Goal: Task Accomplishment & Management: Use online tool/utility

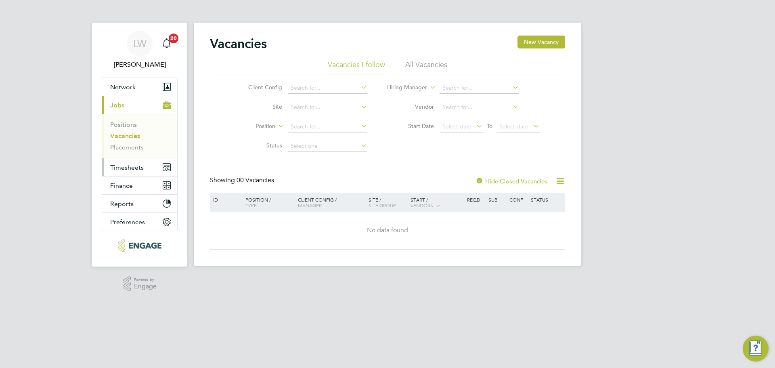
click at [122, 171] on span "Timesheets" at bounding box center [127, 168] width 34 height 8
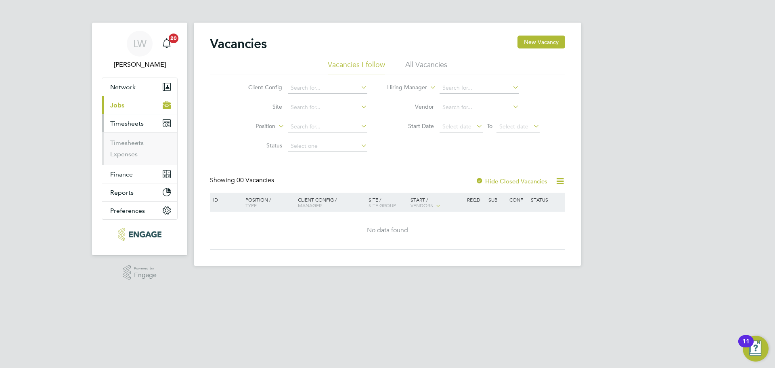
click at [136, 136] on ul "Timesheets Expenses" at bounding box center [139, 148] width 75 height 33
click at [131, 141] on link "Timesheets" at bounding box center [127, 143] width 34 height 8
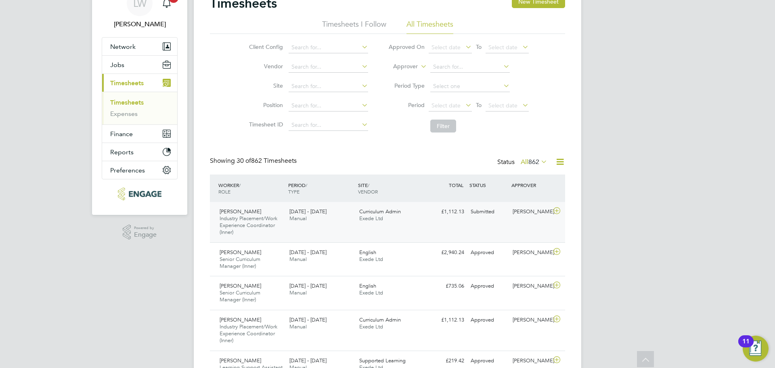
click at [550, 210] on div "[PERSON_NAME]" at bounding box center [530, 211] width 42 height 13
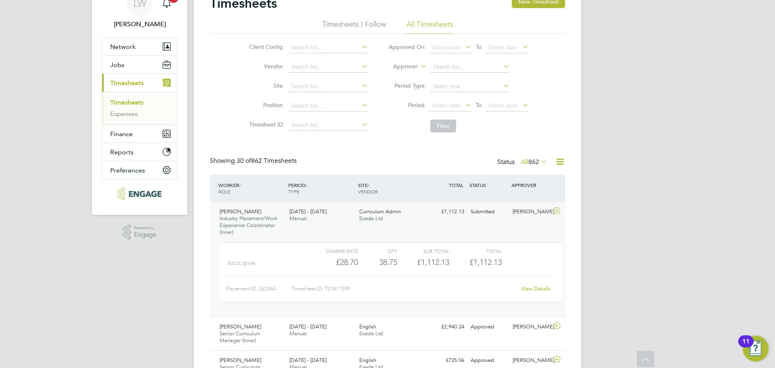
click at [540, 286] on link "View Details" at bounding box center [535, 288] width 29 height 7
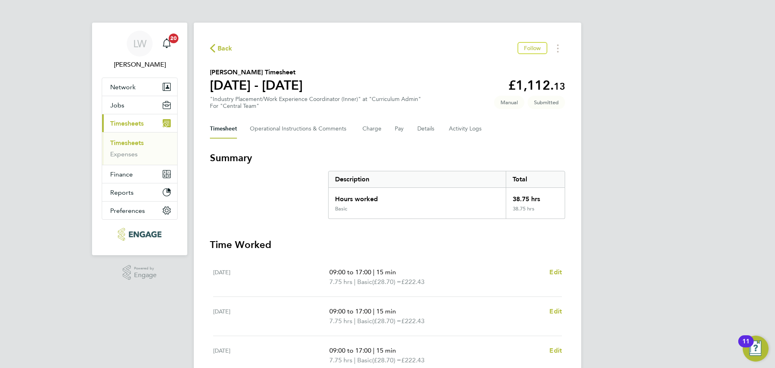
drag, startPoint x: 227, startPoint y: 47, endPoint x: 218, endPoint y: 59, distance: 14.7
click at [227, 48] on span "Back" at bounding box center [225, 49] width 15 height 10
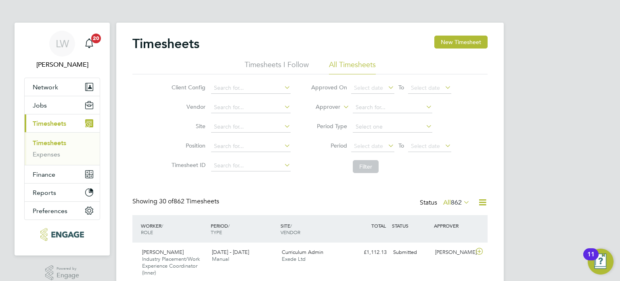
click at [42, 141] on link "Timesheets" at bounding box center [50, 143] width 34 height 8
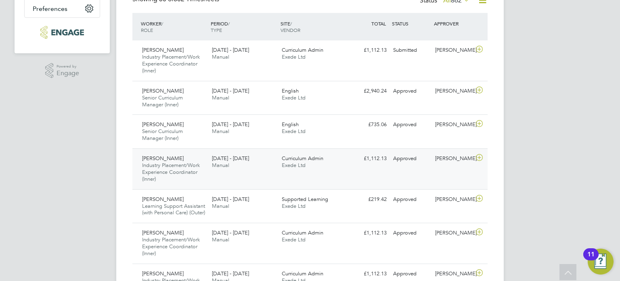
click at [449, 163] on div "[PERSON_NAME]" at bounding box center [453, 158] width 42 height 13
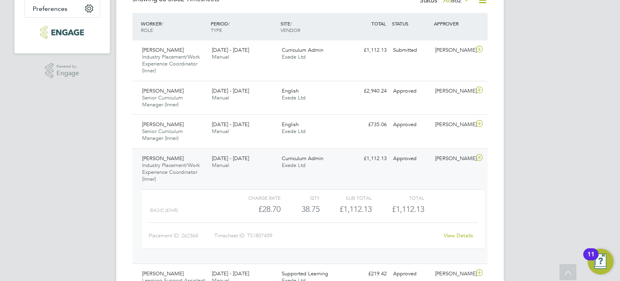
click at [452, 233] on link "View Details" at bounding box center [458, 235] width 29 height 7
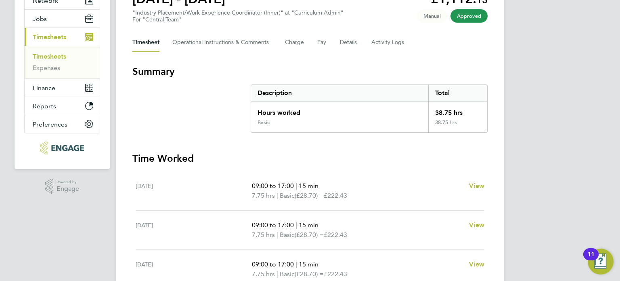
scroll to position [81, 0]
